Goal: Task Accomplishment & Management: Use online tool/utility

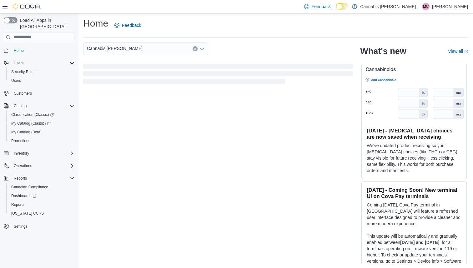
scroll to position [2, 0]
click at [18, 202] on span "Reports" at bounding box center [17, 204] width 13 height 5
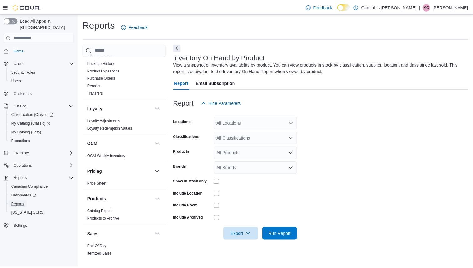
scroll to position [407, 0]
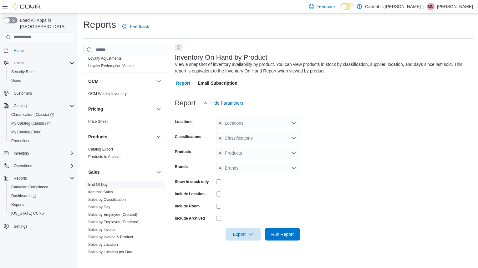
click at [104, 183] on link "End Of Day" at bounding box center [97, 185] width 19 height 4
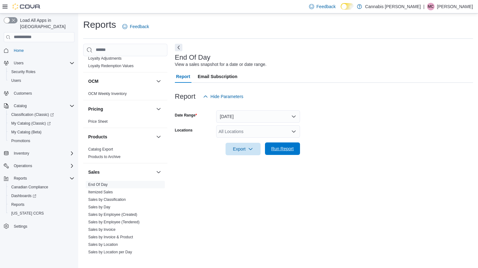
click at [273, 144] on span "Run Report" at bounding box center [283, 149] width 28 height 13
